Goal: Information Seeking & Learning: Find specific page/section

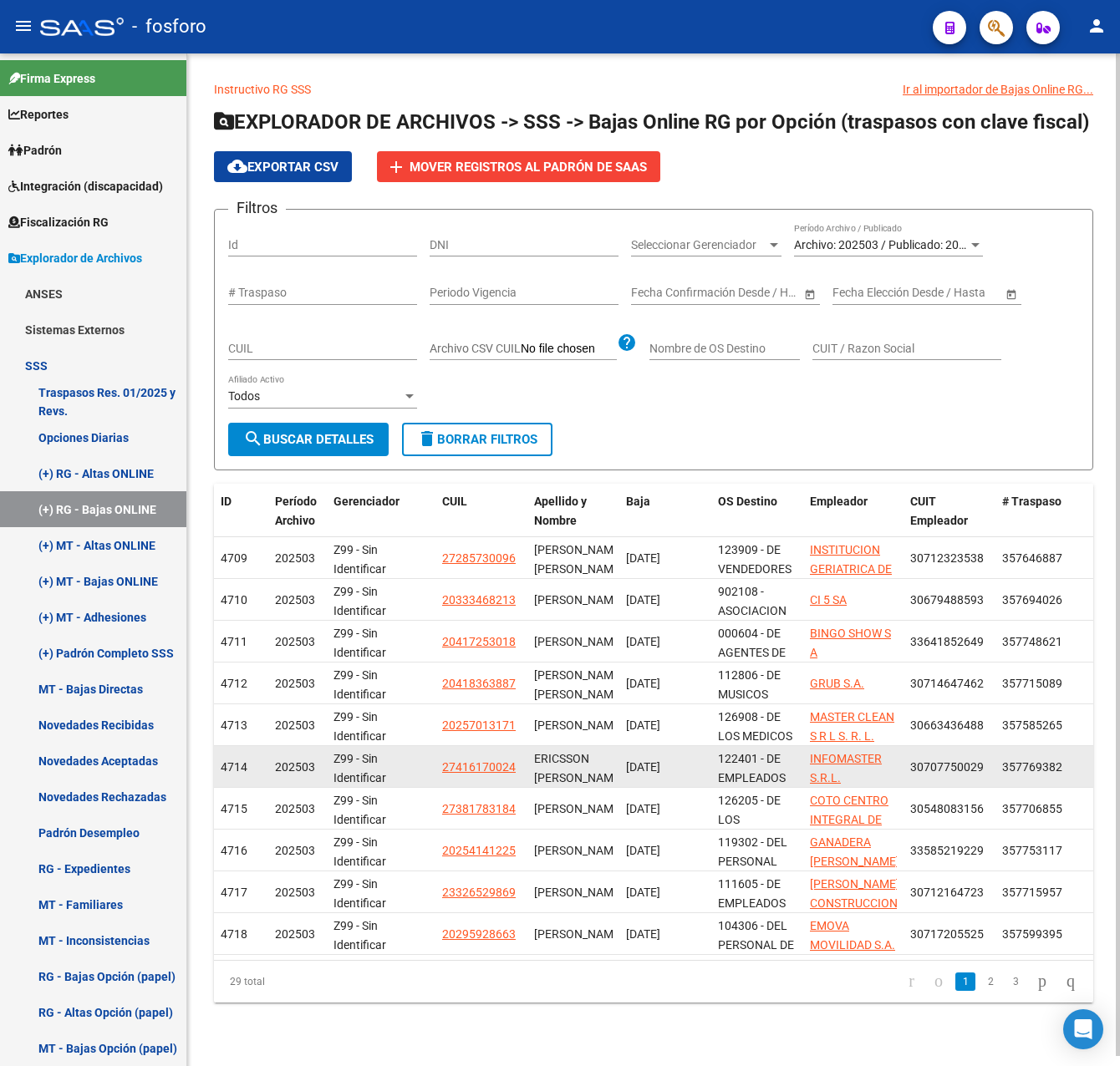
scroll to position [20, 0]
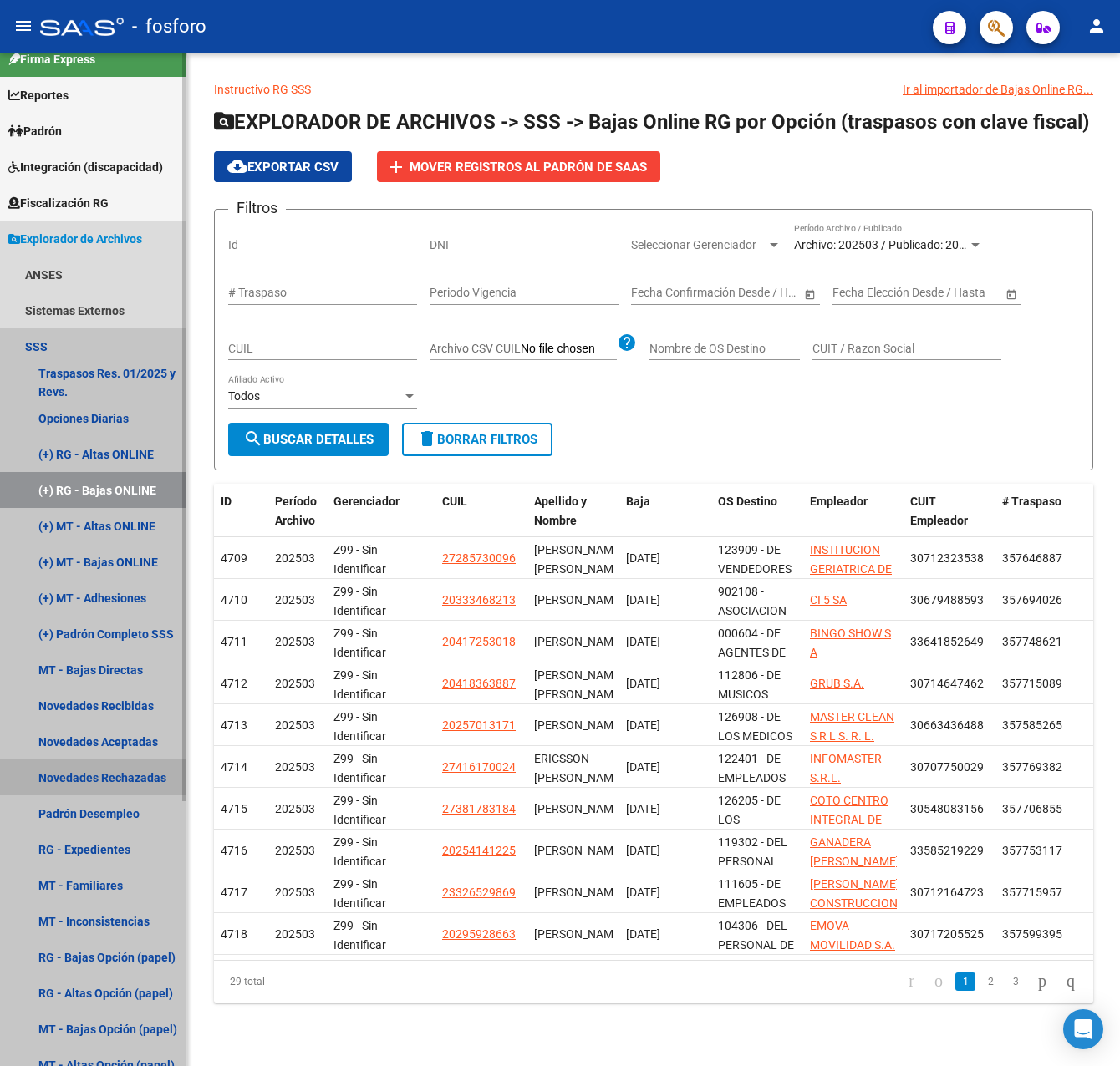
click at [119, 767] on link "Novedades Rechazadas" at bounding box center [93, 777] width 186 height 36
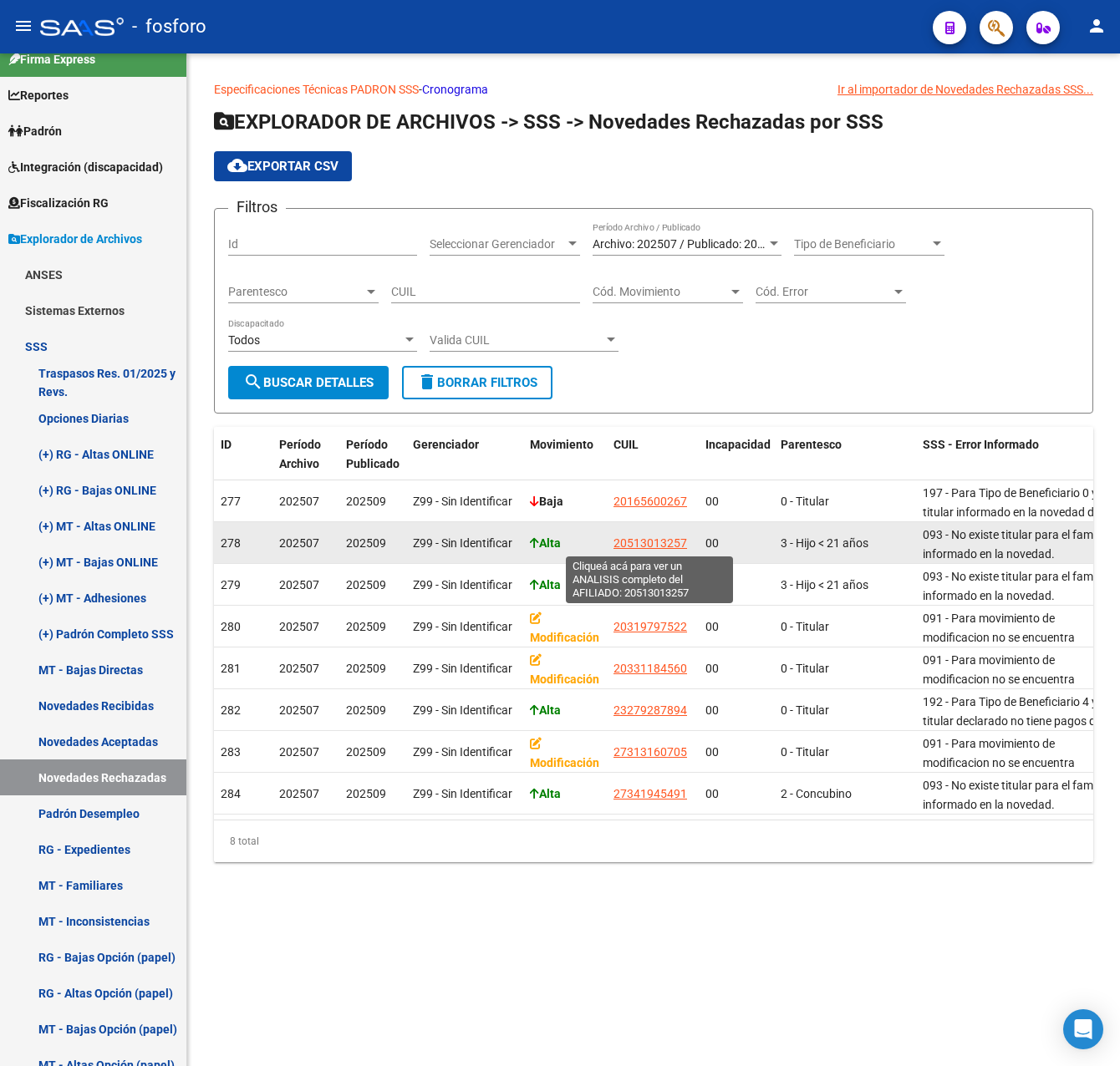
click at [666, 540] on span "20513013257" at bounding box center [650, 543] width 73 height 13
type textarea "20513013257"
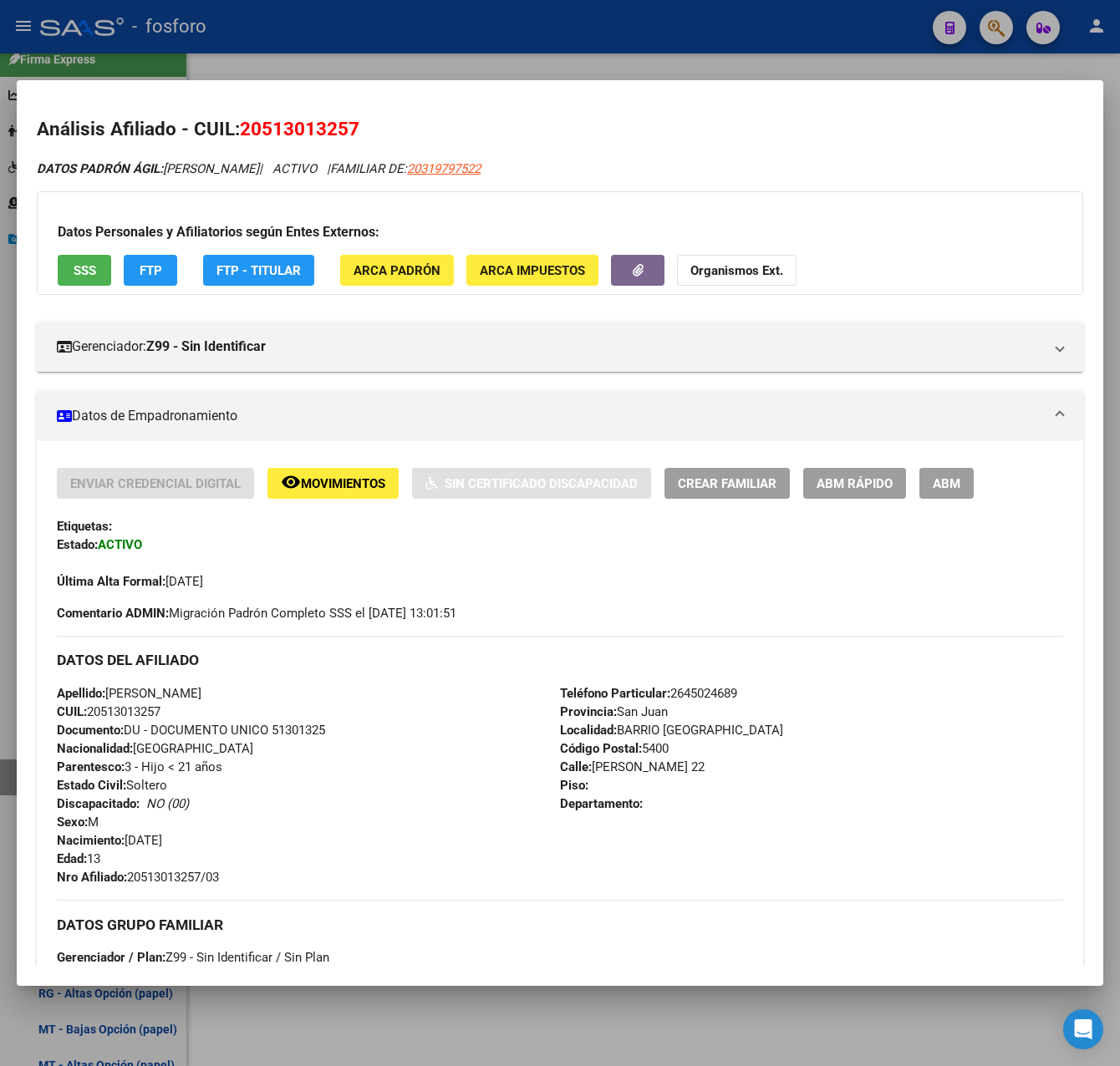
drag, startPoint x: 712, startPoint y: 60, endPoint x: 714, endPoint y: 71, distance: 11.2
click at [714, 71] on div at bounding box center [560, 533] width 1120 height 1066
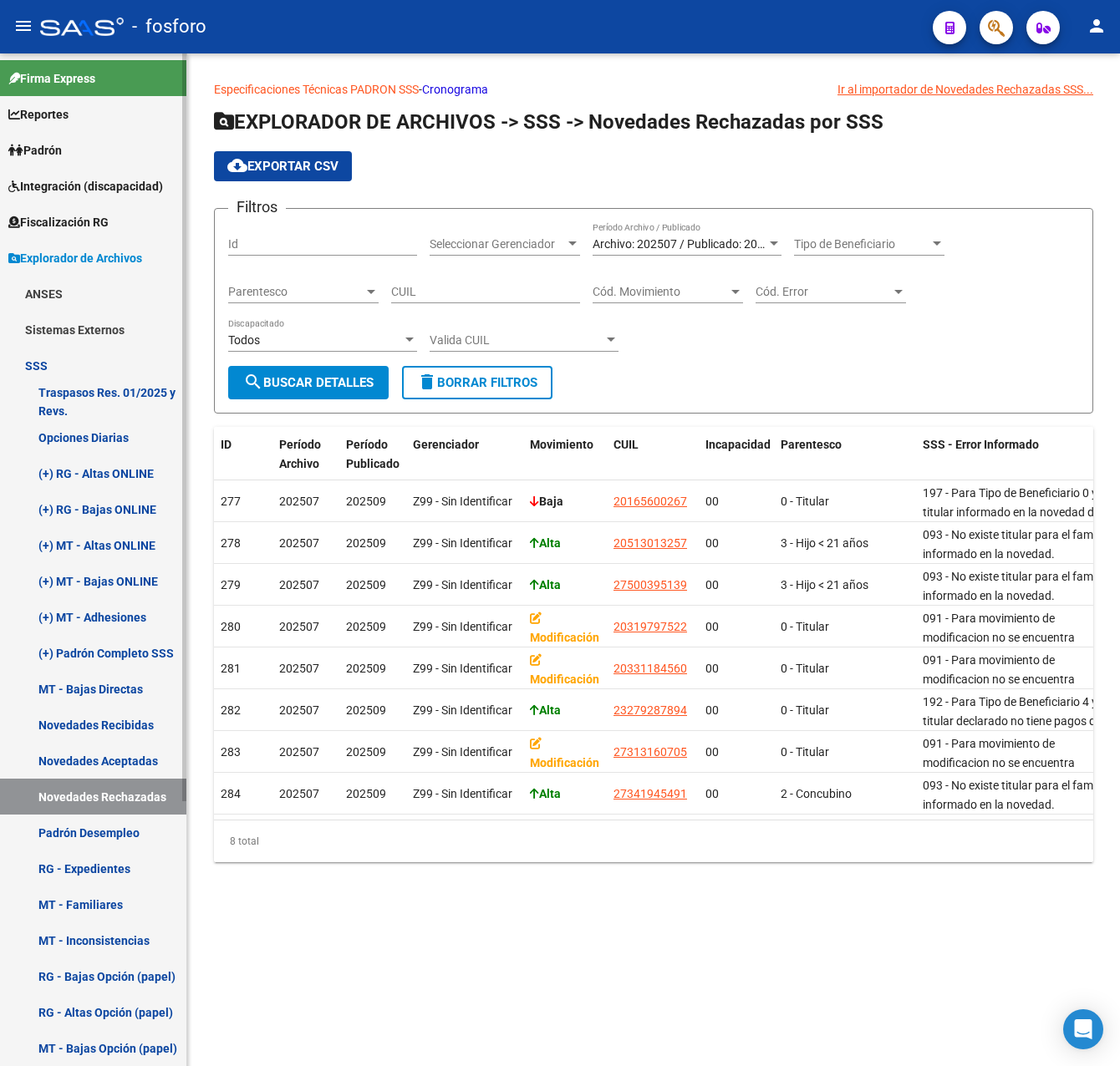
click at [56, 150] on span "Padrón" at bounding box center [35, 150] width 54 height 19
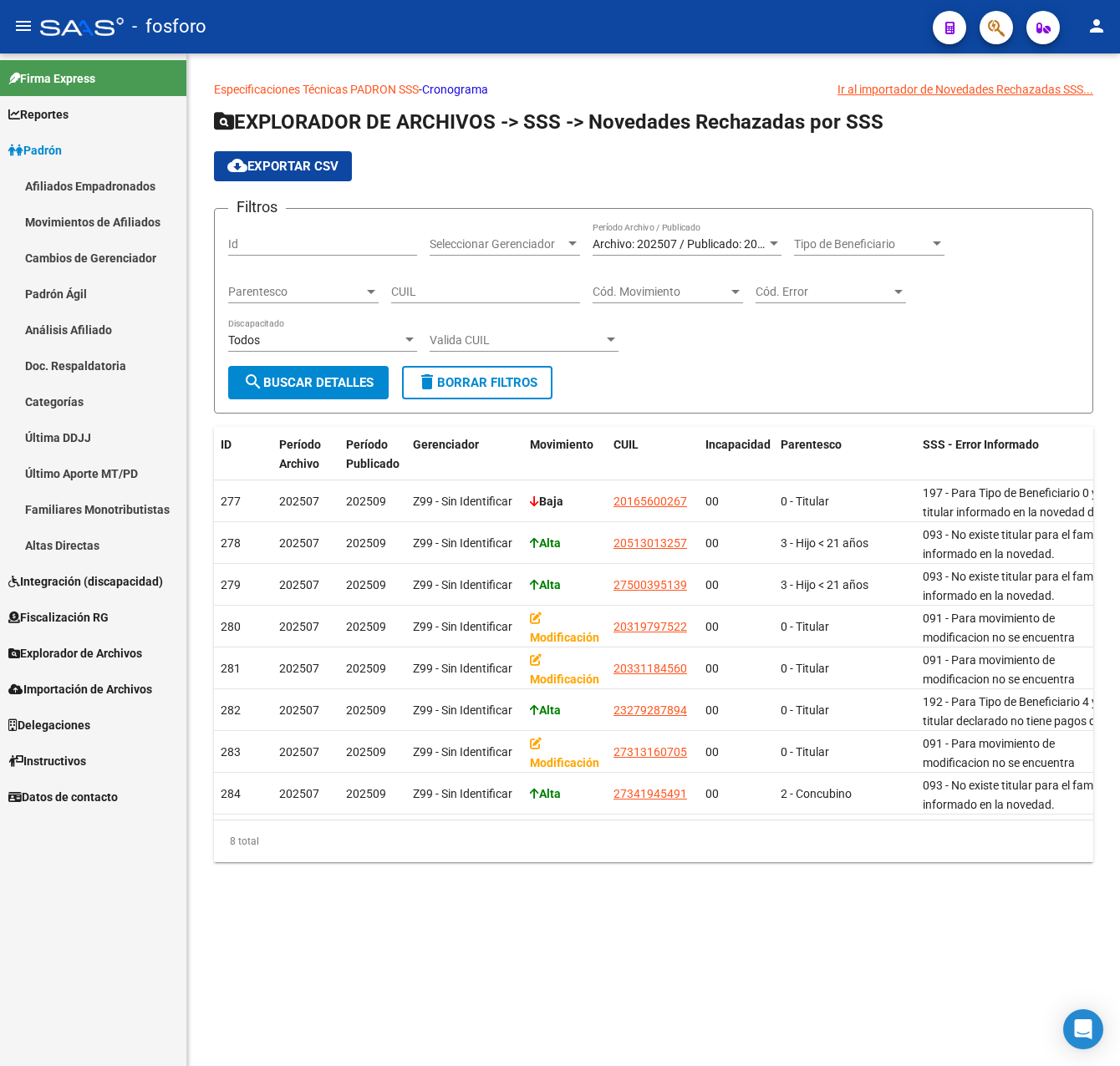
click at [84, 189] on link "Afiliados Empadronados" at bounding box center [93, 185] width 186 height 36
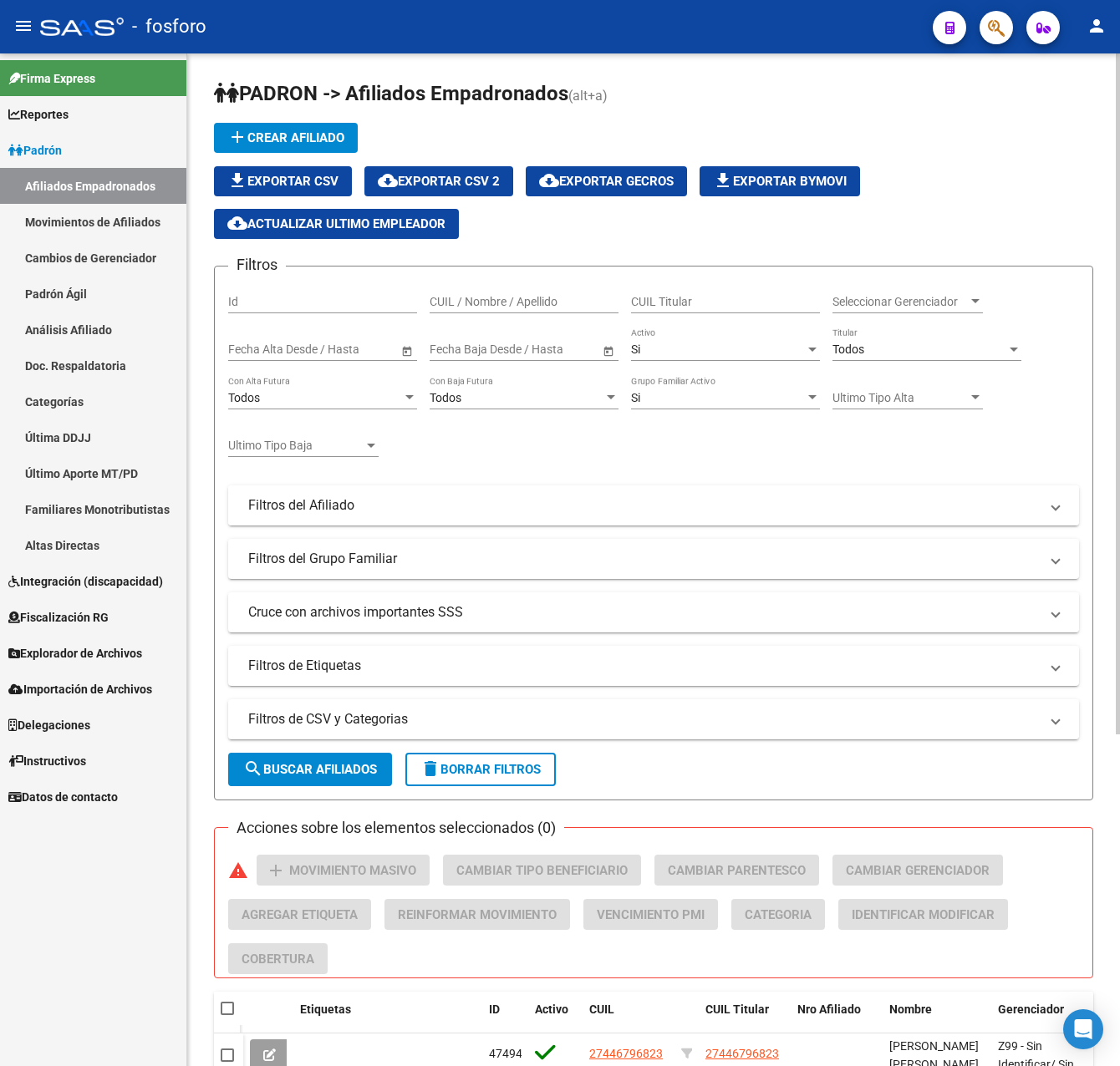
click at [354, 508] on mat-panel-title "Filtros del Afiliado" at bounding box center [643, 505] width 791 height 19
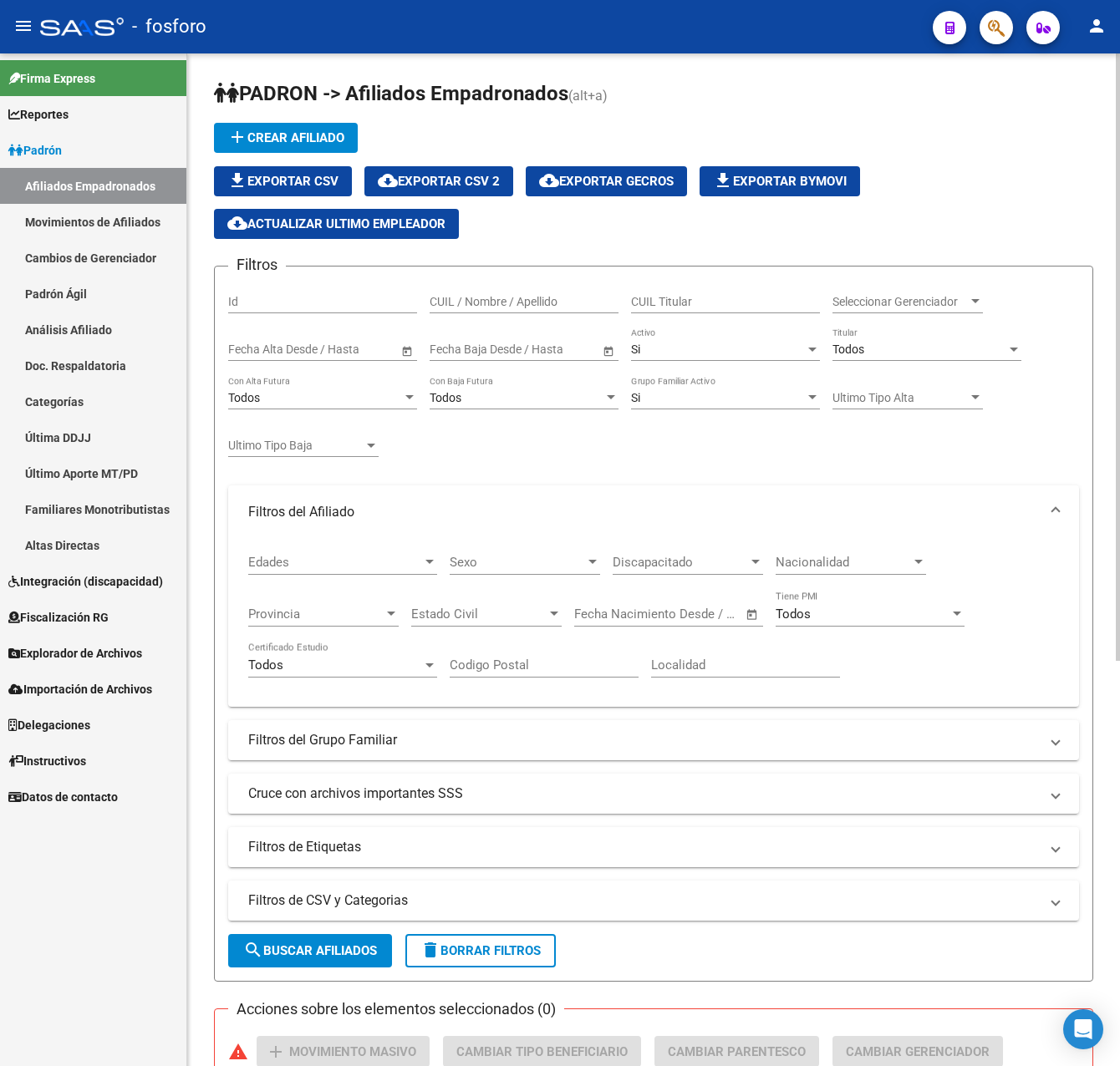
click at [342, 619] on span "Provincia" at bounding box center [316, 614] width 136 height 15
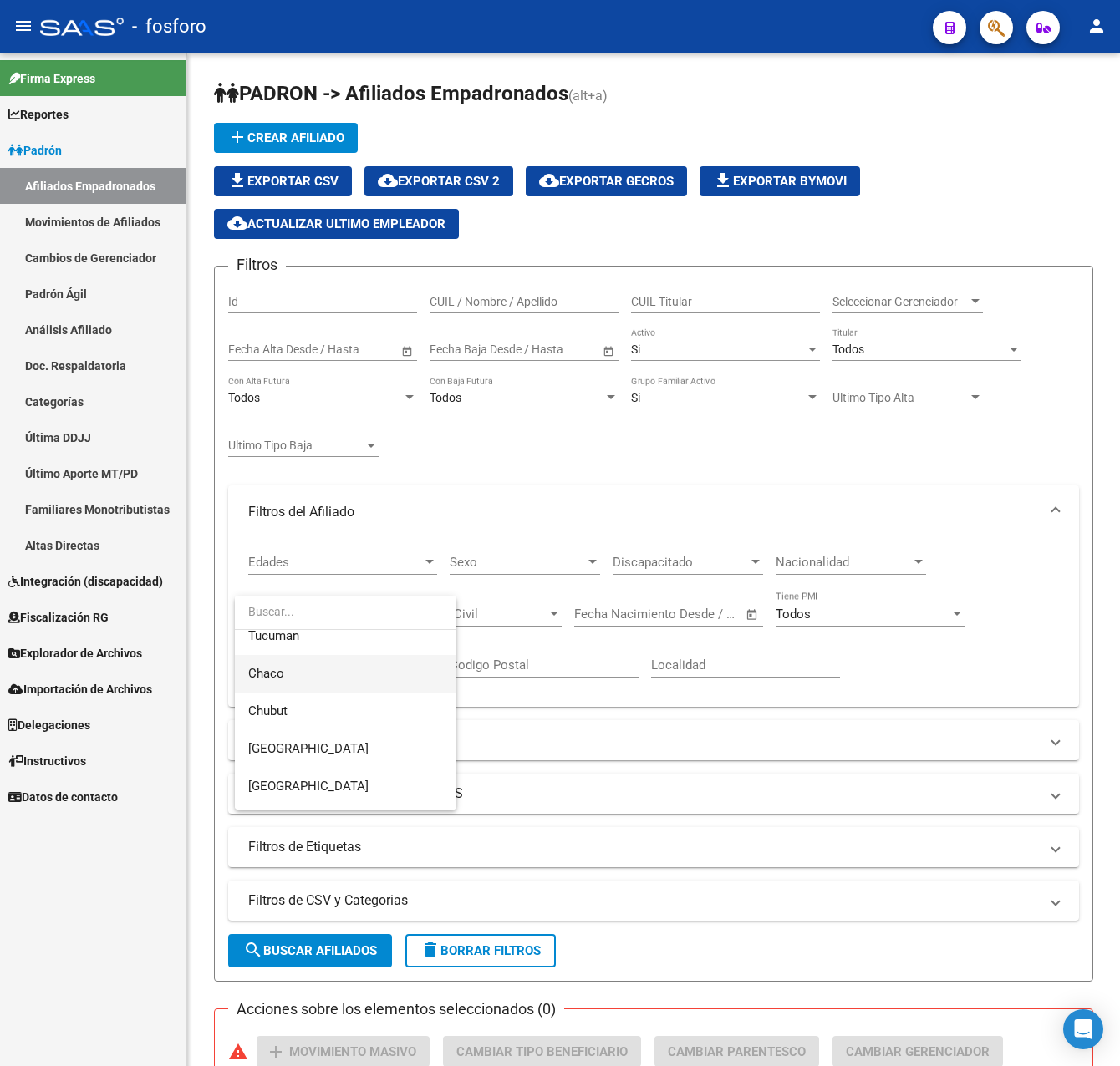
scroll to position [551, 0]
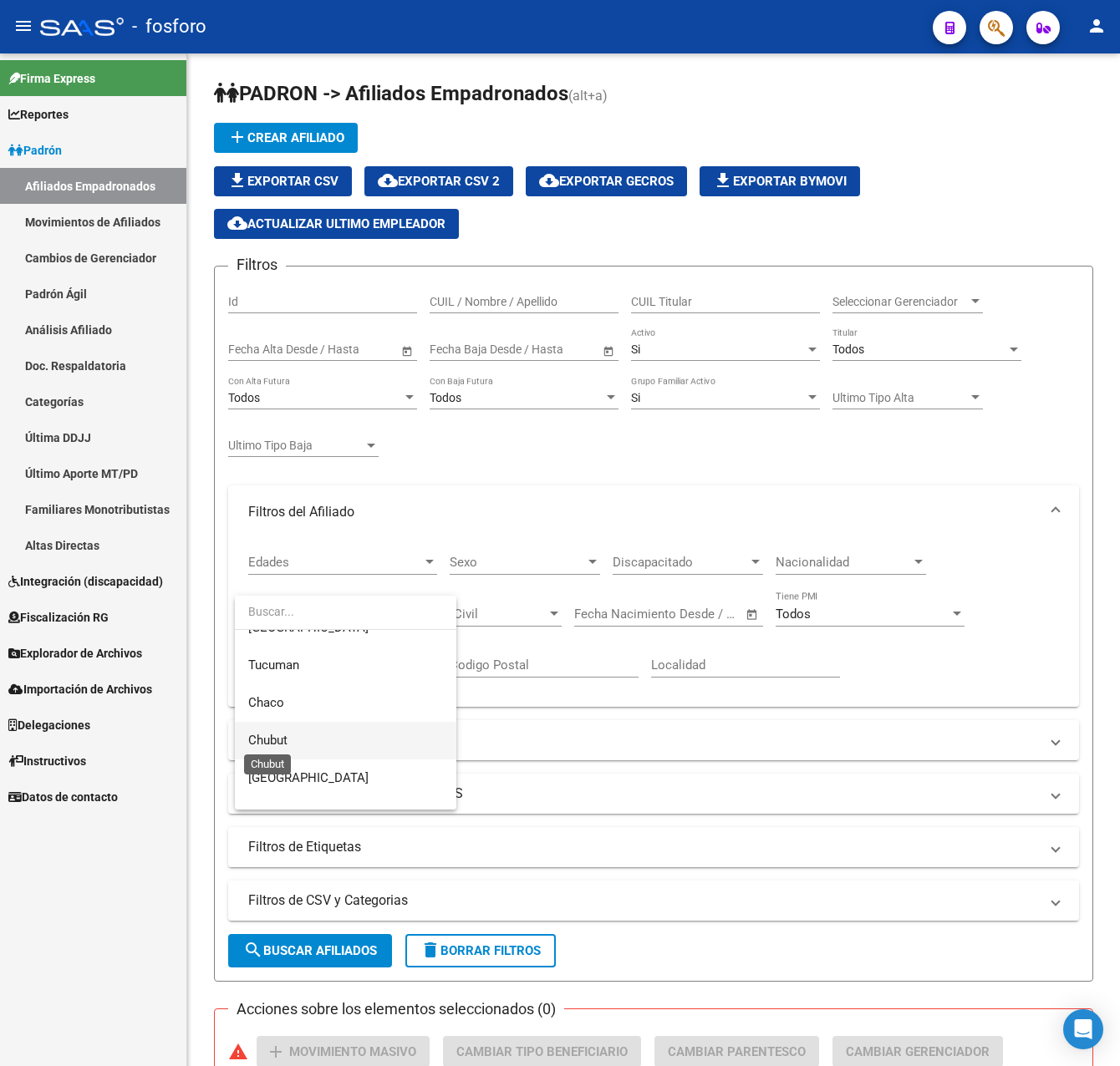
click at [277, 742] on span "Chubut" at bounding box center [268, 740] width 39 height 15
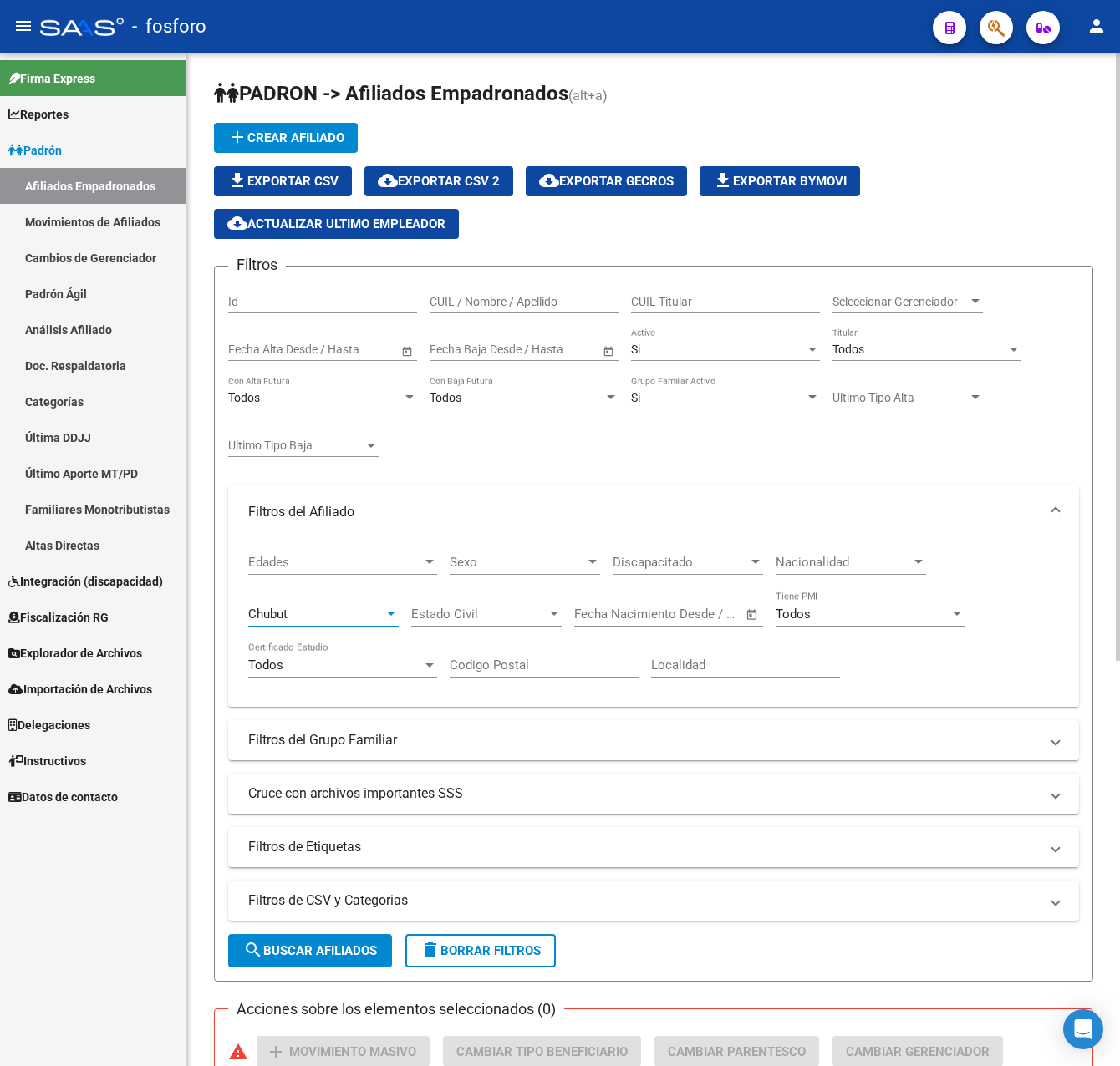
click at [341, 950] on span "search Buscar Afiliados" at bounding box center [310, 950] width 134 height 15
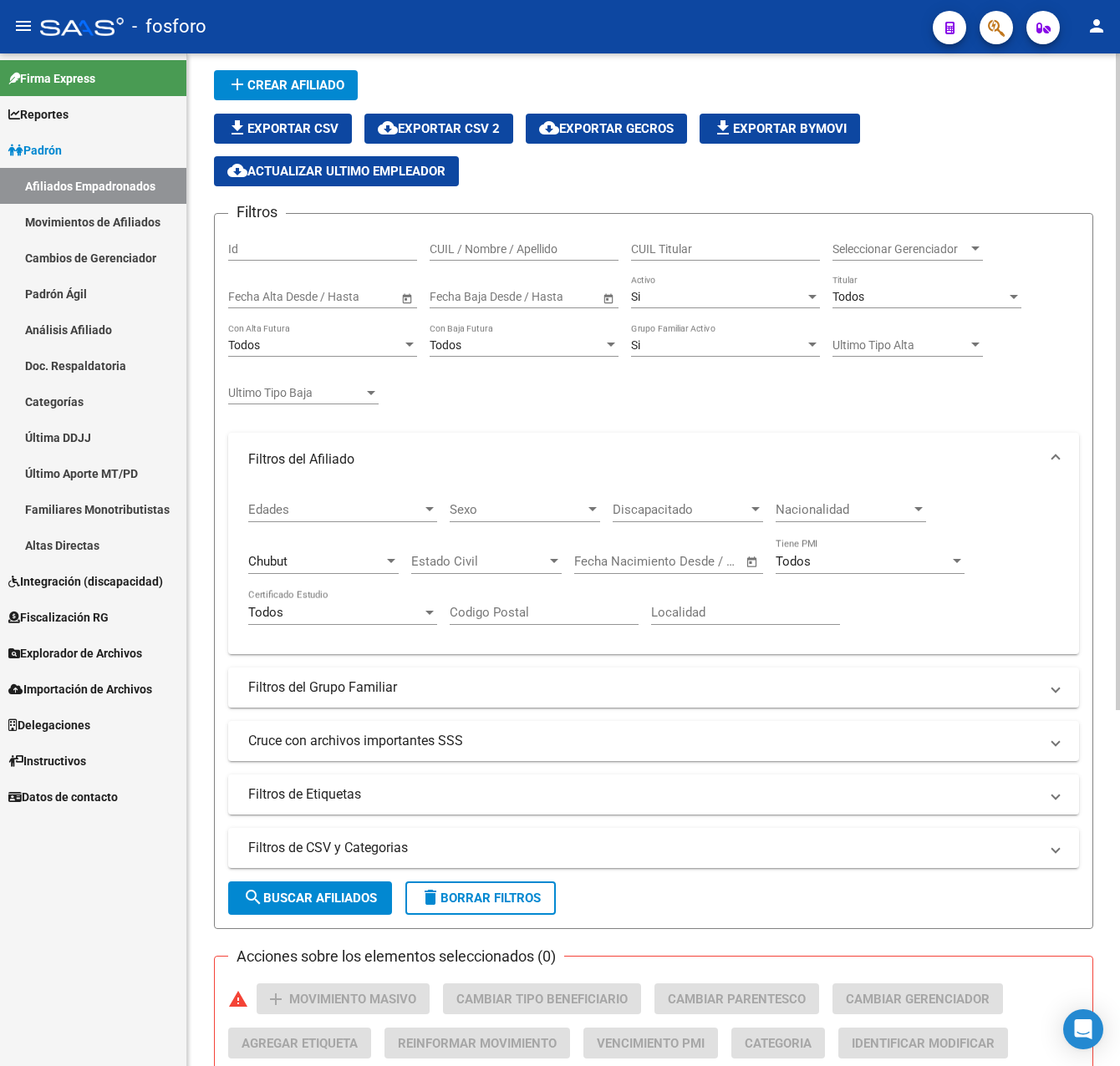
scroll to position [48, 0]
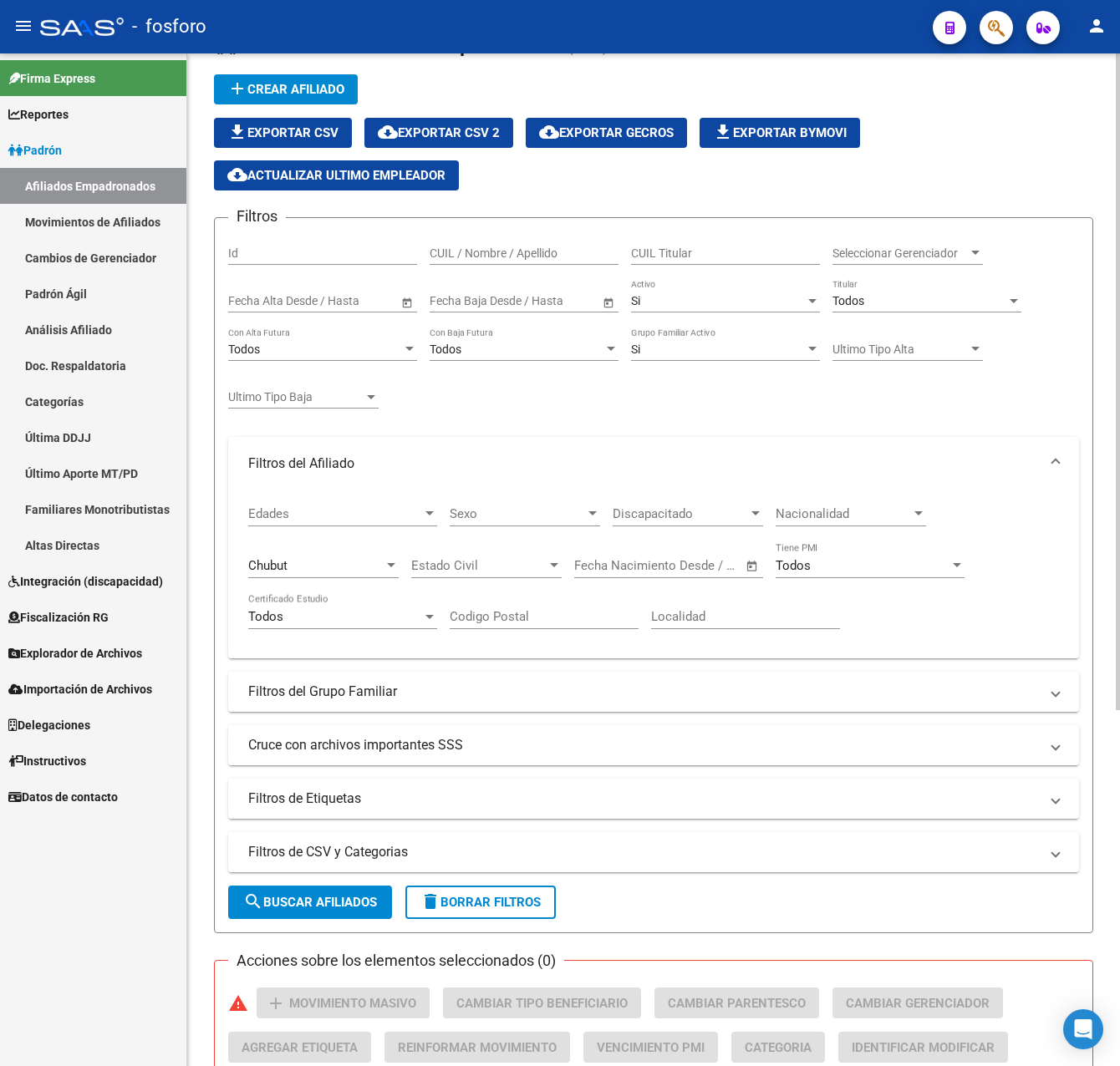
click at [891, 305] on div "Todos" at bounding box center [919, 301] width 174 height 14
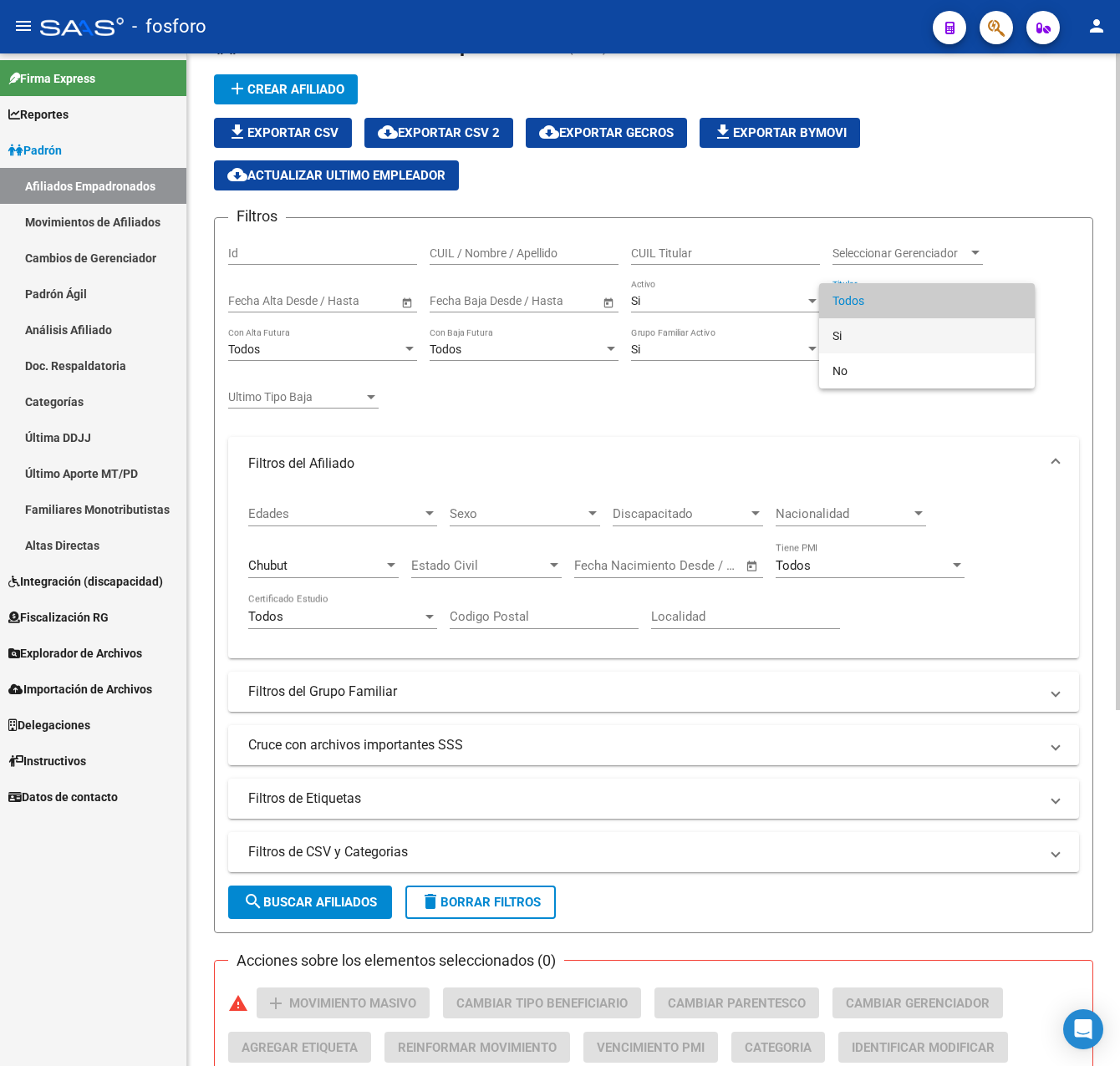
click at [875, 331] on span "Si" at bounding box center [927, 335] width 189 height 35
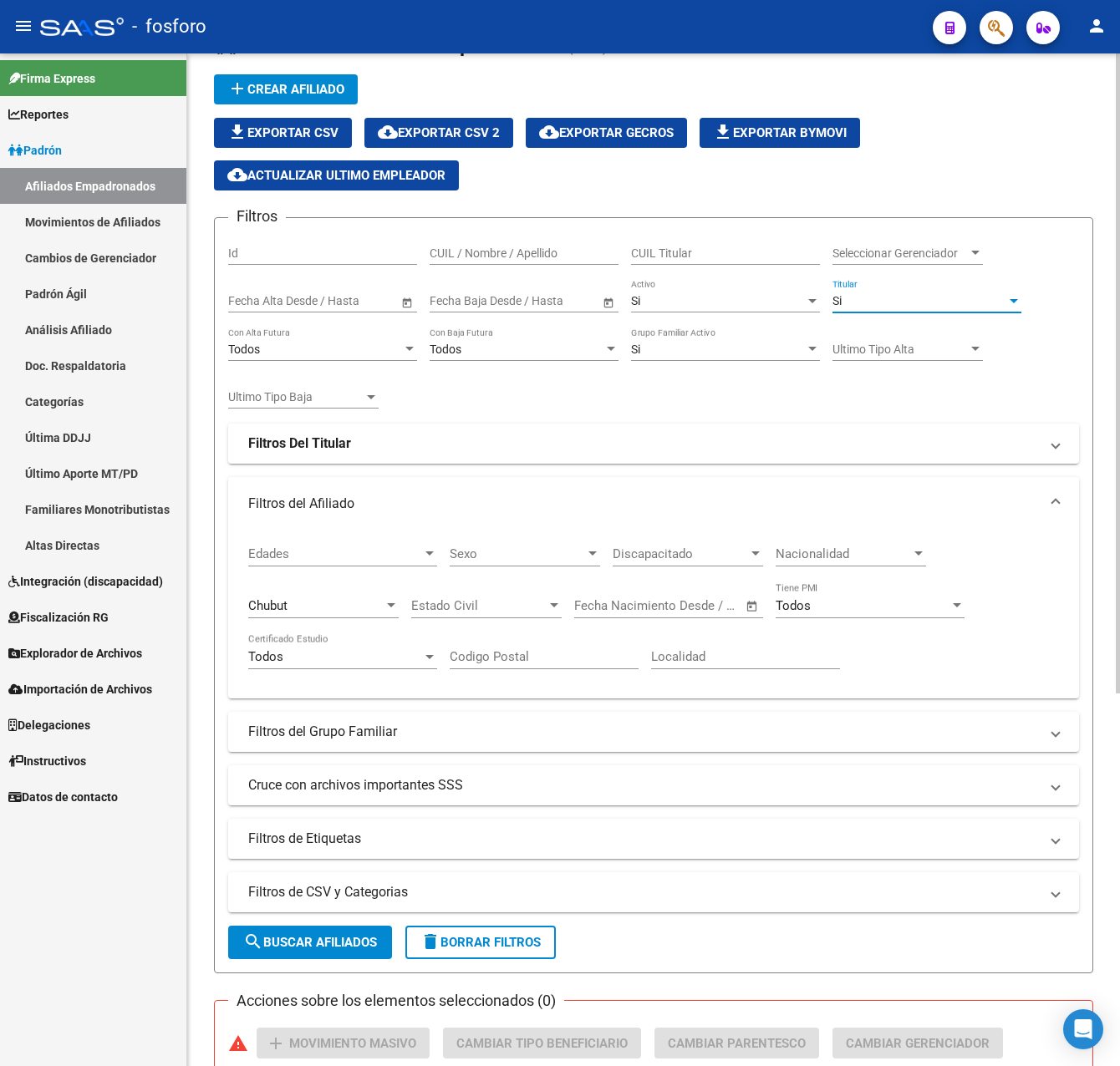
click at [311, 957] on button "search Buscar Afiliados" at bounding box center [310, 942] width 164 height 33
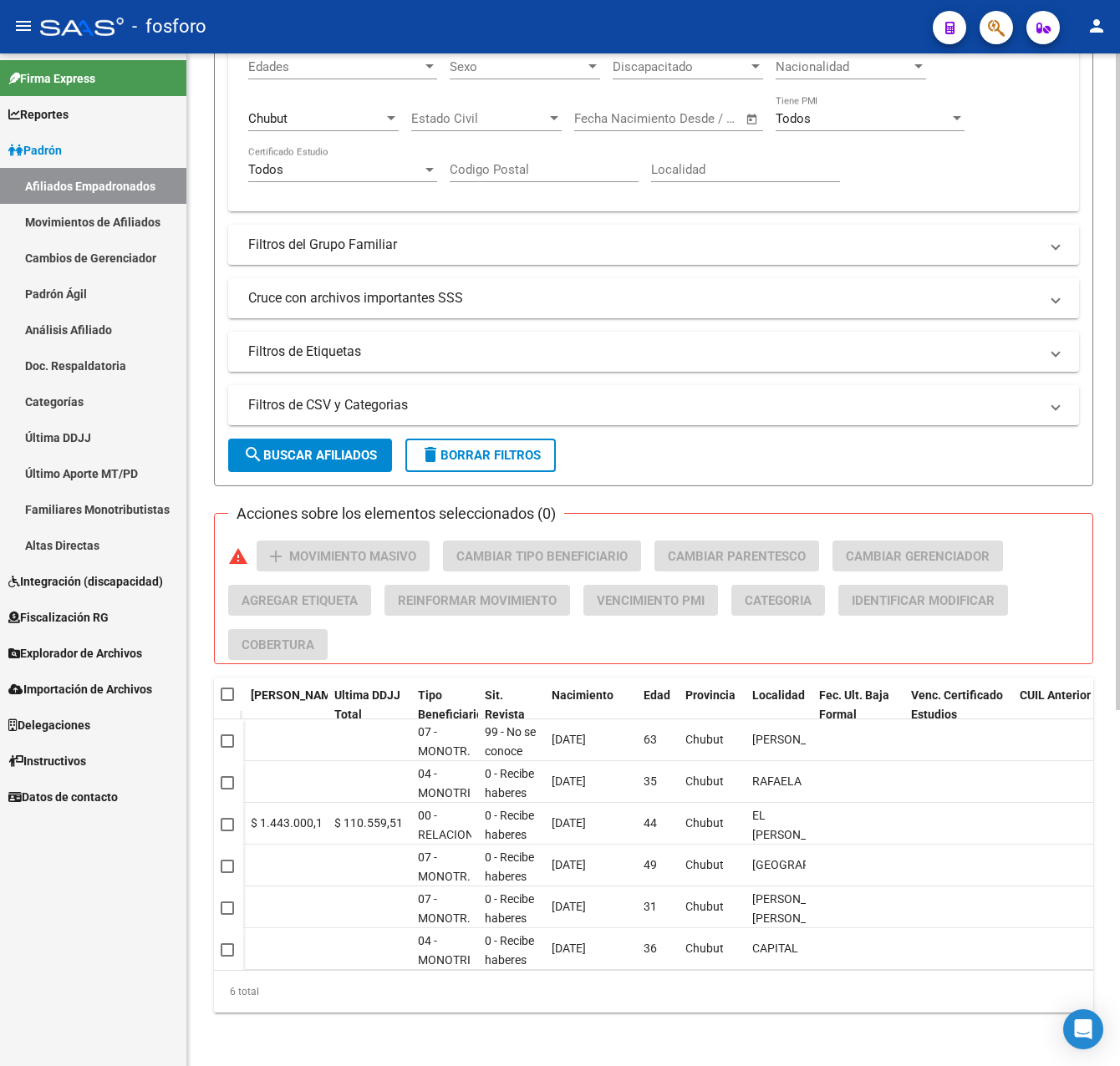
scroll to position [0, 1444]
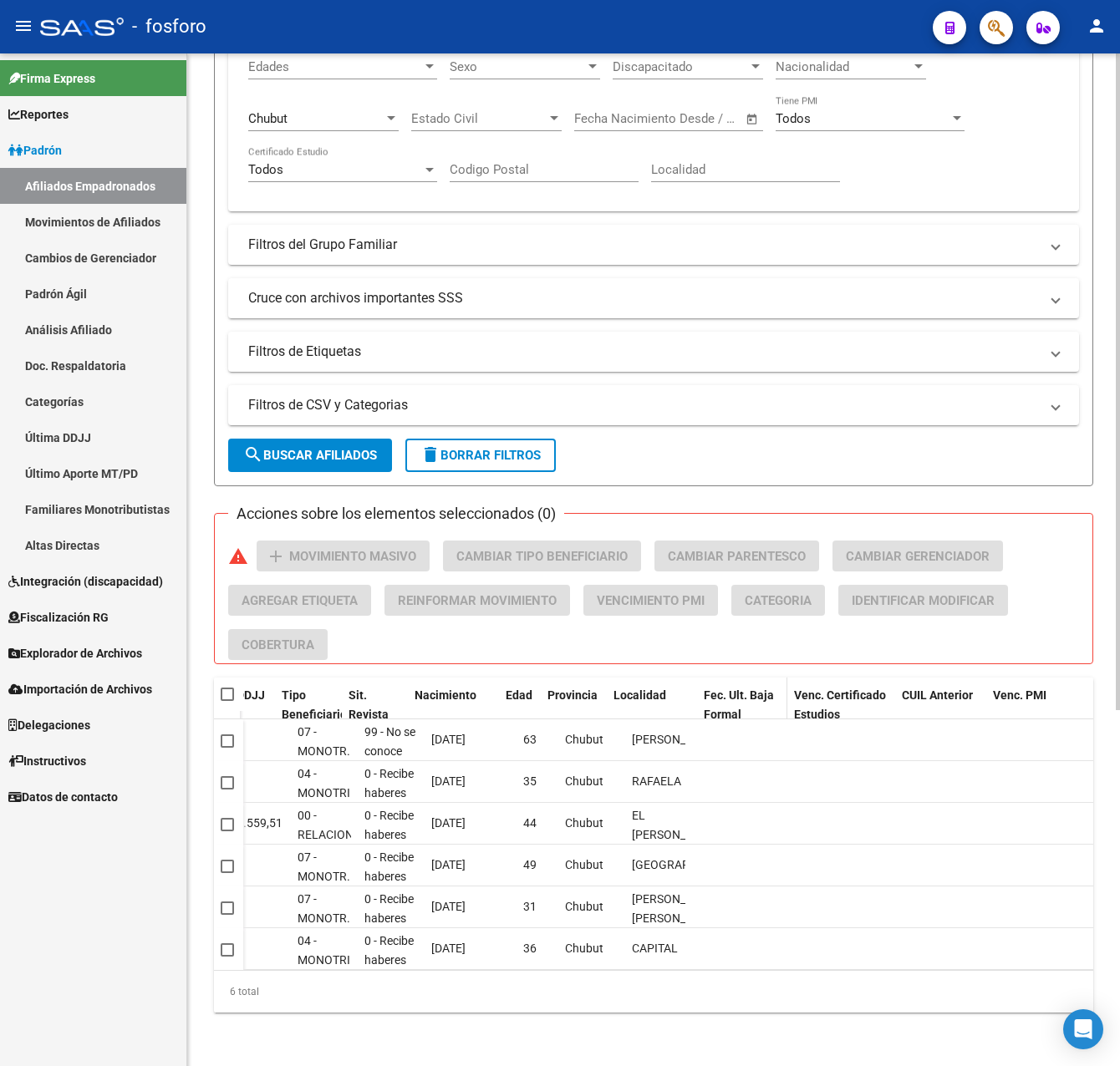
drag, startPoint x: 688, startPoint y: 670, endPoint x: 713, endPoint y: 673, distance: 25.2
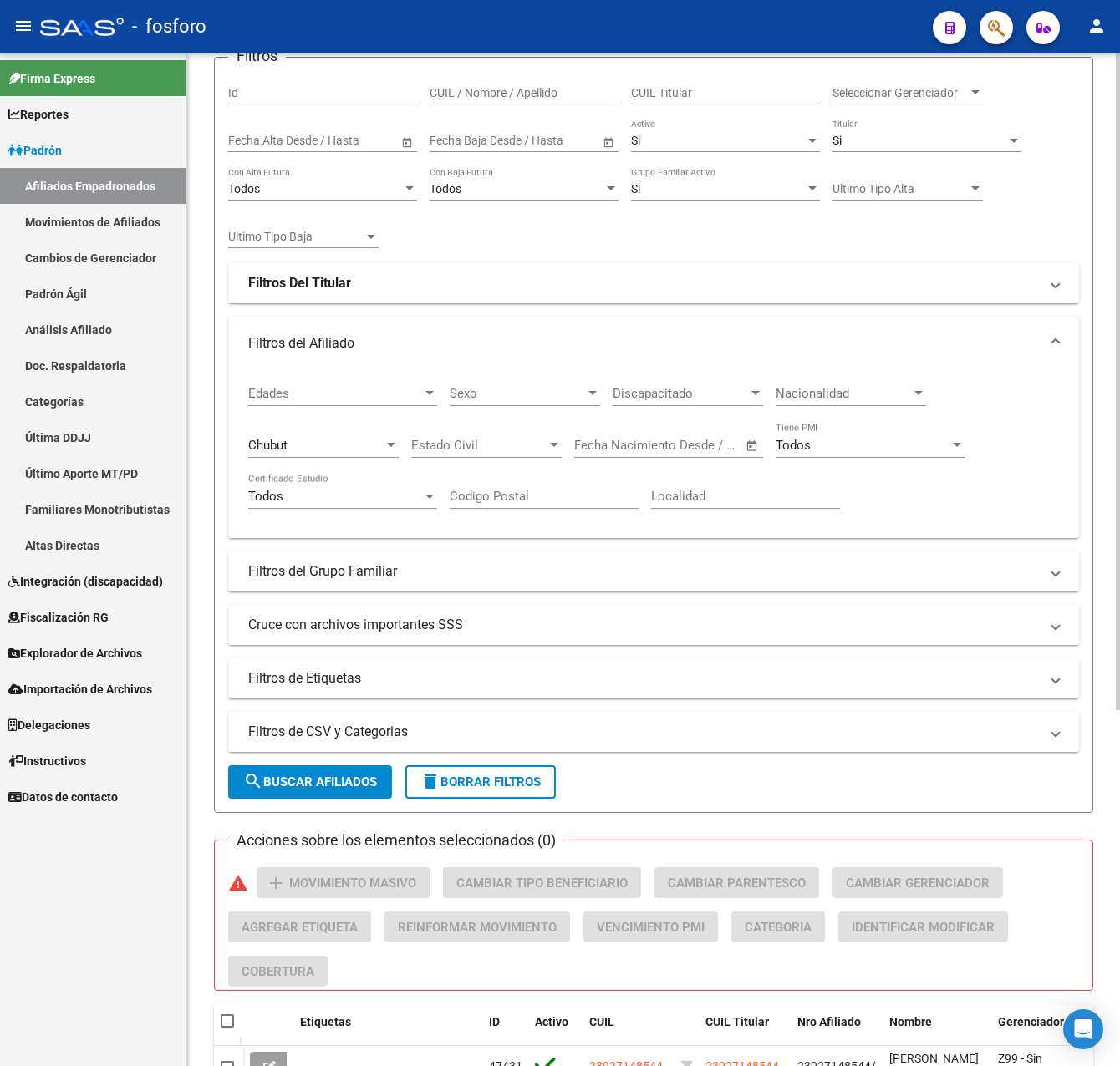
scroll to position [0, 0]
